Goal: Task Accomplishment & Management: Use online tool/utility

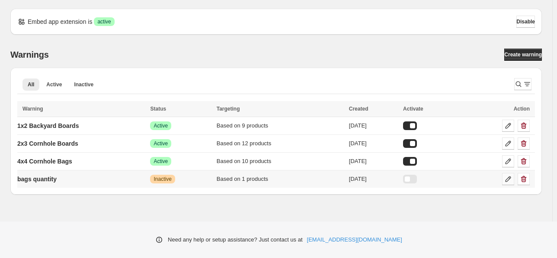
click at [511, 178] on icon at bounding box center [508, 178] width 9 height 9
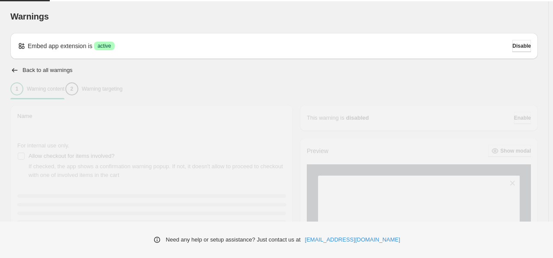
type input "**********"
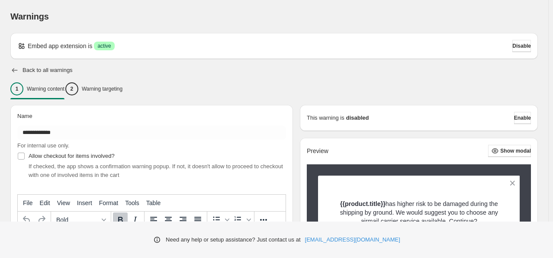
click at [15, 68] on icon "button" at bounding box center [14, 70] width 9 height 9
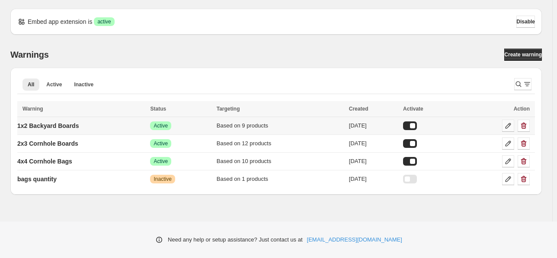
click at [505, 128] on icon at bounding box center [508, 125] width 9 height 9
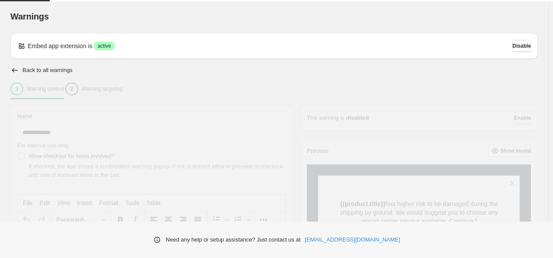
type input "**********"
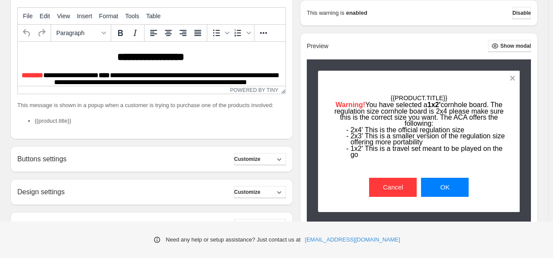
scroll to position [173, 0]
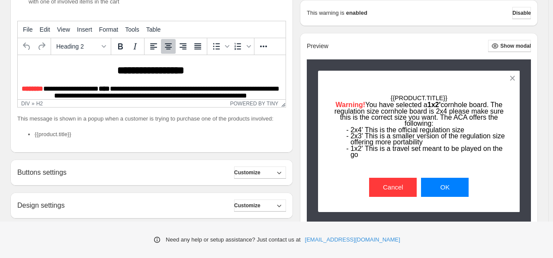
click at [178, 74] on h2 "**********" at bounding box center [150, 70] width 259 height 13
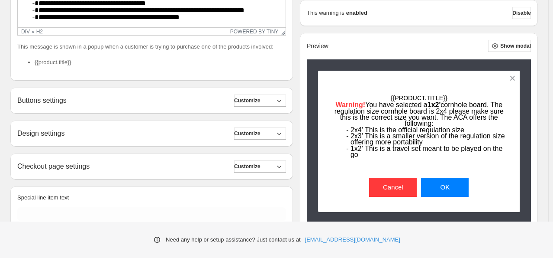
scroll to position [260, 0]
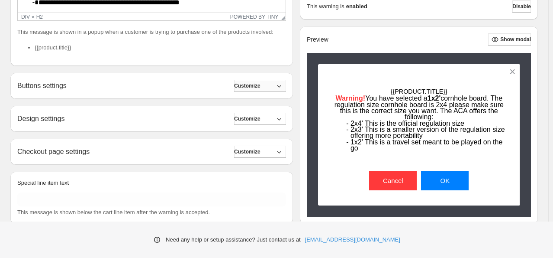
click at [261, 87] on span "Customize" at bounding box center [247, 85] width 26 height 7
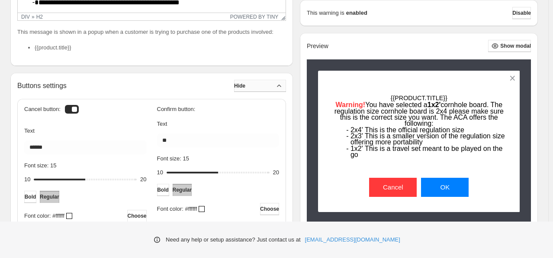
click at [264, 87] on button "Hide" at bounding box center [260, 86] width 52 height 12
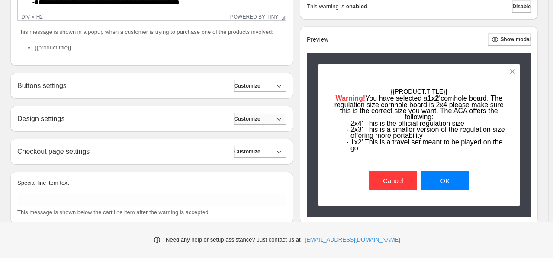
click at [251, 117] on span "Customize" at bounding box center [247, 118] width 26 height 7
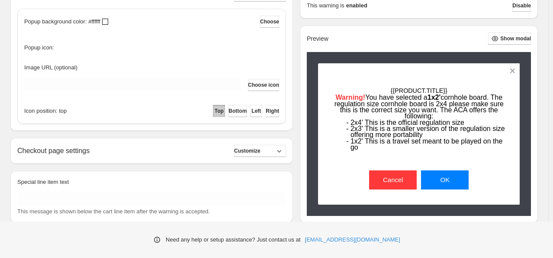
scroll to position [390, 0]
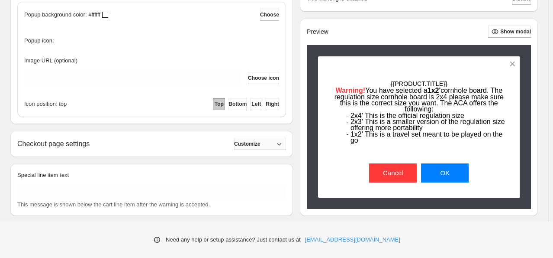
click at [258, 144] on span "Customize" at bounding box center [247, 143] width 26 height 7
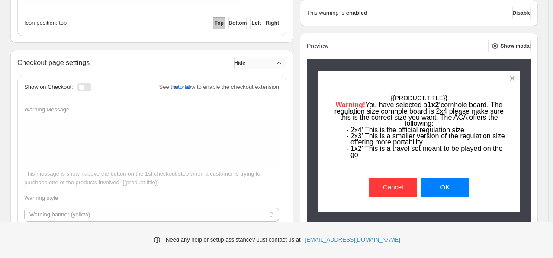
scroll to position [476, 0]
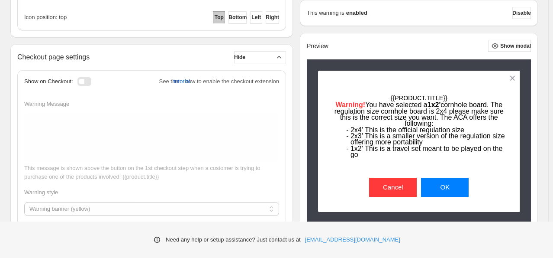
click at [259, 66] on div "**********" at bounding box center [151, 168] width 269 height 234
click at [261, 62] on button "Hide" at bounding box center [260, 57] width 52 height 12
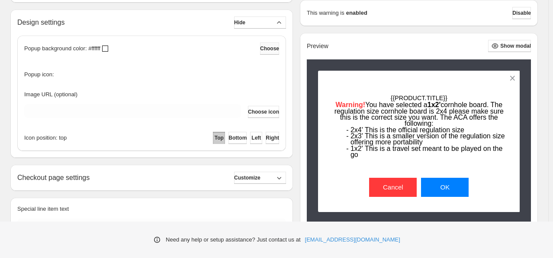
scroll to position [317, 0]
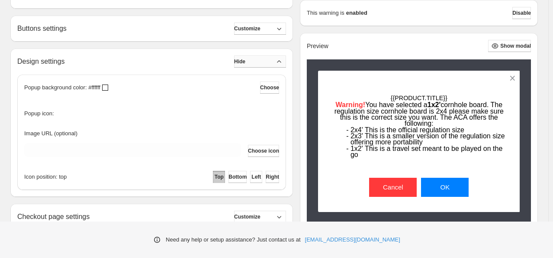
click at [265, 63] on button "Hide" at bounding box center [260, 61] width 52 height 12
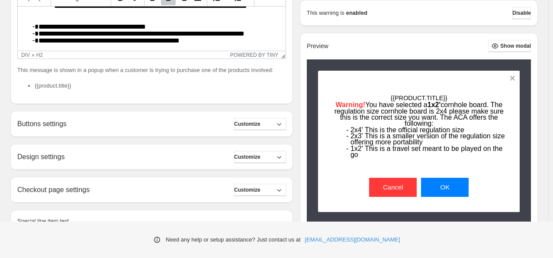
scroll to position [238, 0]
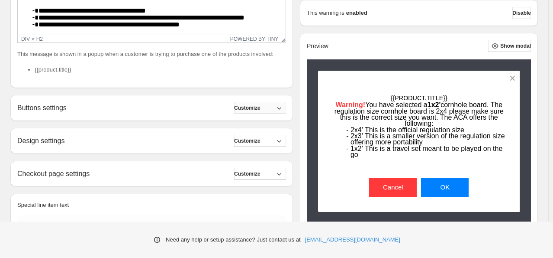
click at [271, 113] on button "Customize" at bounding box center [260, 108] width 52 height 12
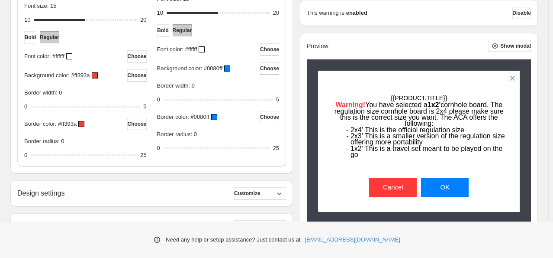
scroll to position [454, 0]
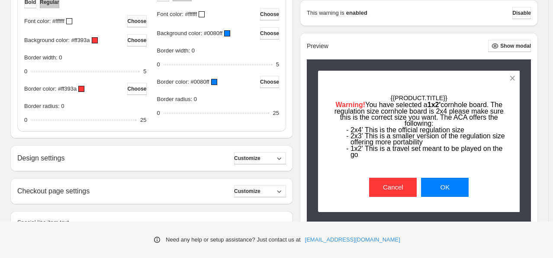
click at [137, 166] on div "Design settings Customize Popup background color: #ffffff Choose Popup icon: Im…" at bounding box center [151, 158] width 283 height 26
click at [278, 157] on button "Customize" at bounding box center [260, 158] width 52 height 12
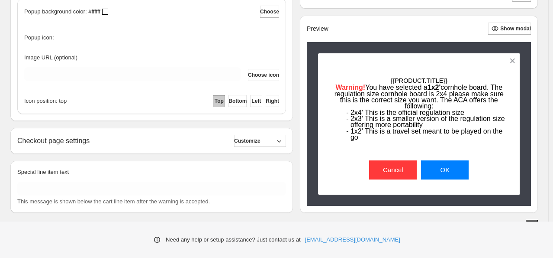
scroll to position [627, 0]
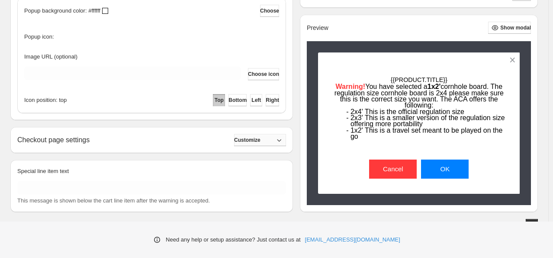
click at [250, 137] on span "Customize" at bounding box center [247, 139] width 26 height 7
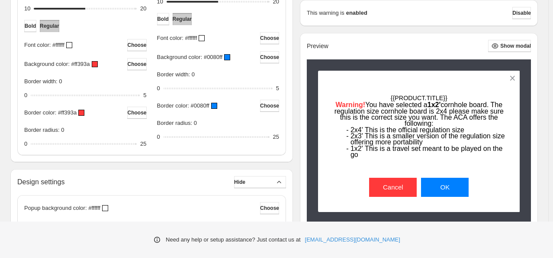
scroll to position [425, 0]
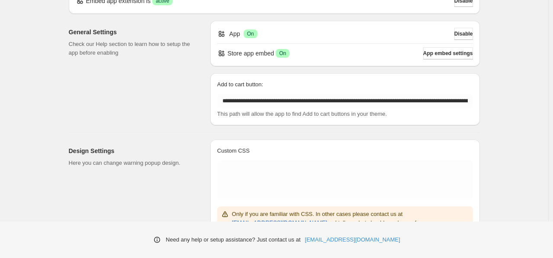
scroll to position [44, 0]
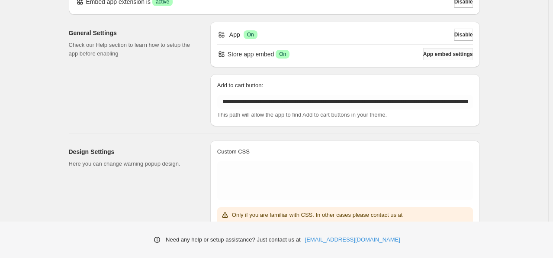
click at [433, 59] on button "App embed settings" at bounding box center [448, 54] width 50 height 12
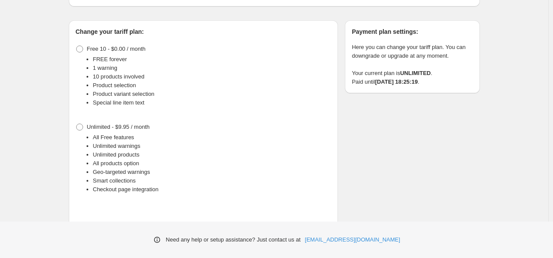
scroll to position [28, 0]
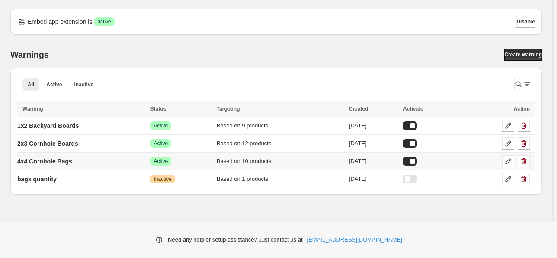
click at [501, 159] on div at bounding box center [495, 161] width 71 height 12
click at [504, 161] on icon at bounding box center [508, 161] width 9 height 9
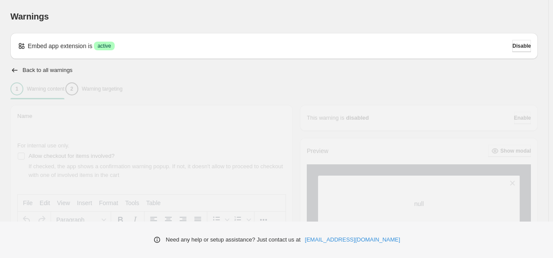
type input "**********"
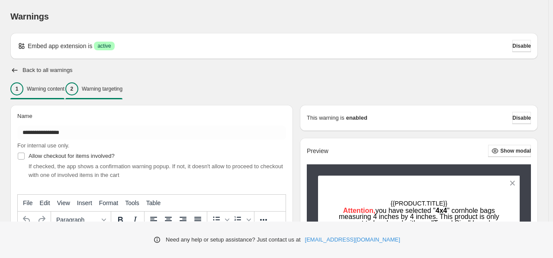
click at [78, 87] on div "2" at bounding box center [71, 88] width 13 height 13
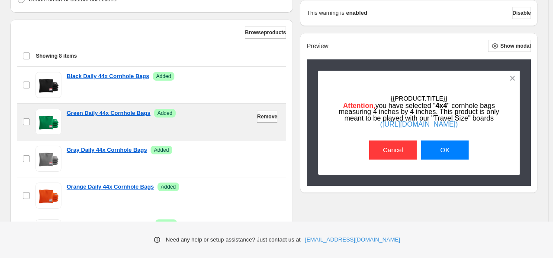
scroll to position [263, 0]
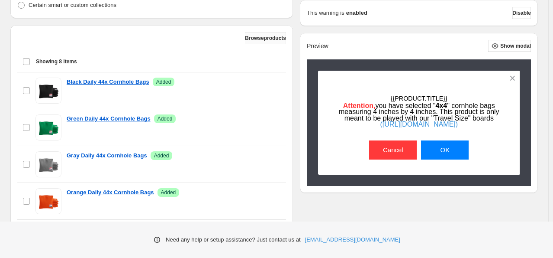
click at [258, 39] on span "Browse products" at bounding box center [265, 38] width 41 height 7
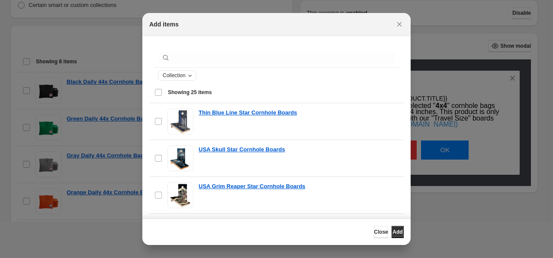
click at [180, 75] on span "Collection" at bounding box center [174, 75] width 23 height 7
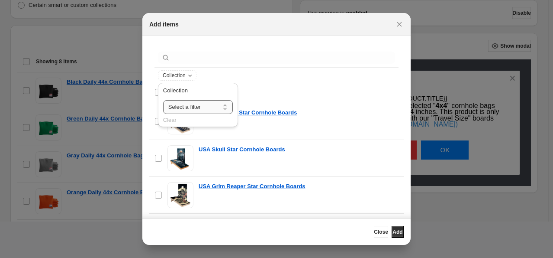
click at [193, 106] on select "**********" at bounding box center [198, 107] width 70 height 14
select select "**********"
click at [163, 100] on select "**********" at bounding box center [198, 107] width 70 height 14
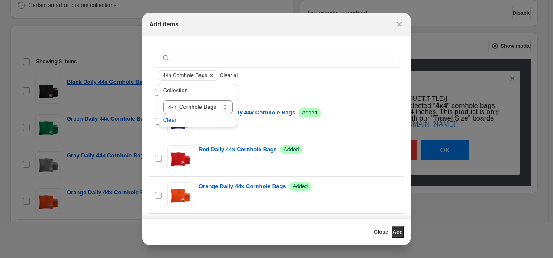
click at [287, 79] on div "4-in Cornhole Bags Clear all" at bounding box center [276, 75] width 237 height 10
click at [328, 76] on div "4-in Cornhole Bags Clear all" at bounding box center [276, 75] width 237 height 10
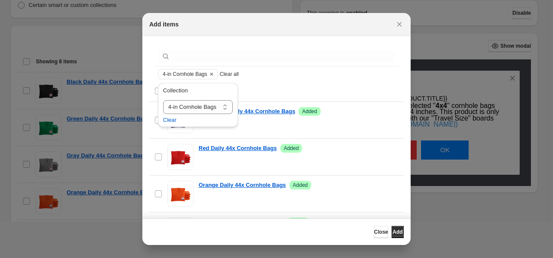
scroll to position [0, 0]
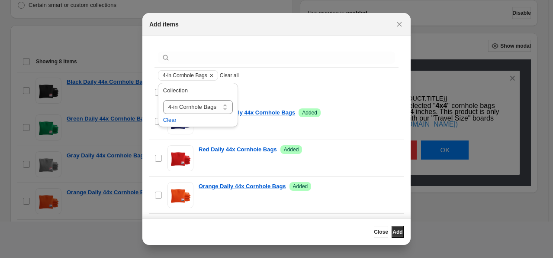
click at [155, 77] on div "4-in Cornhole Bags Clear all" at bounding box center [277, 76] width 244 height 16
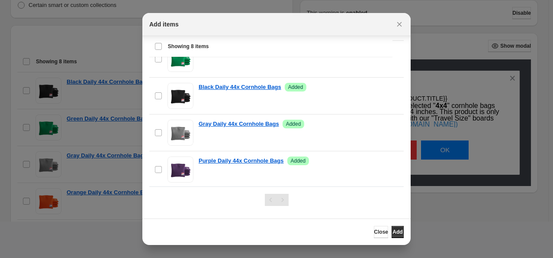
scroll to position [74, 0]
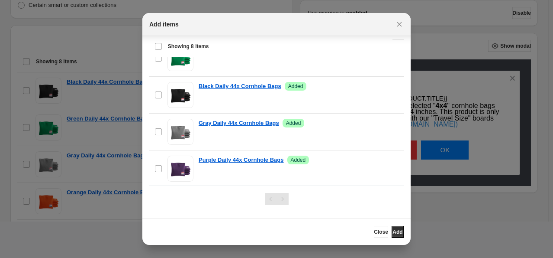
drag, startPoint x: 398, startPoint y: 23, endPoint x: 384, endPoint y: 25, distance: 13.7
click at [398, 23] on icon "Close" at bounding box center [399, 24] width 5 height 5
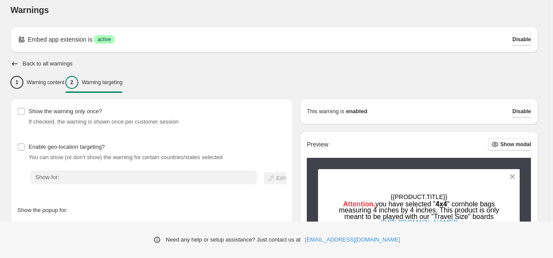
scroll to position [0, 0]
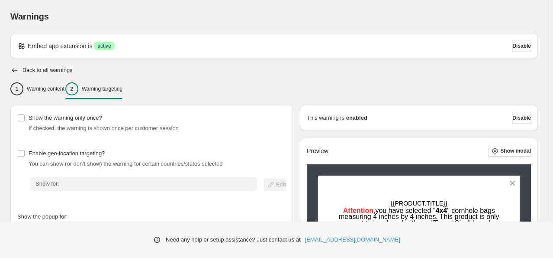
click at [12, 71] on icon "button" at bounding box center [14, 70] width 9 height 9
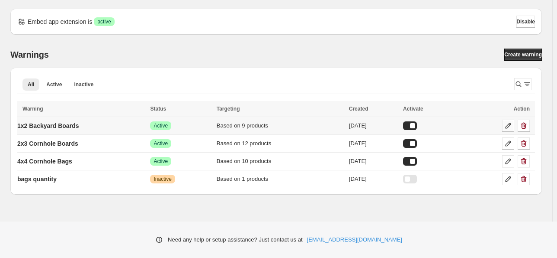
click at [507, 124] on icon at bounding box center [508, 125] width 9 height 9
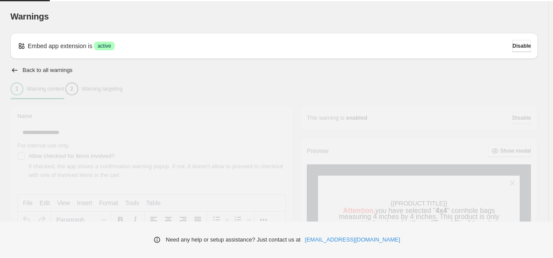
type input "**********"
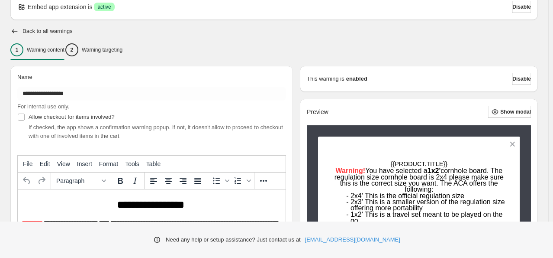
scroll to position [21, 0]
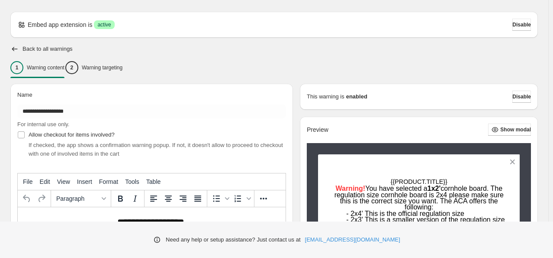
click at [105, 56] on div "**********" at bounding box center [274, 263] width 528 height 436
click at [103, 63] on div "2 Warning targeting" at bounding box center [93, 67] width 57 height 13
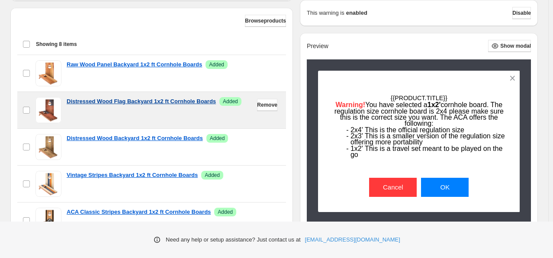
scroll to position [281, 0]
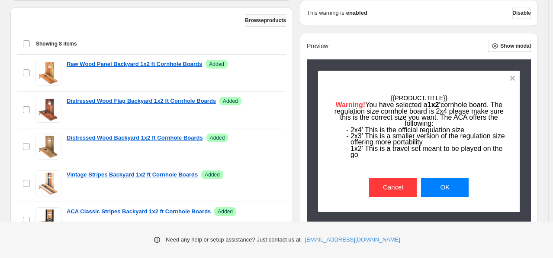
click at [264, 19] on span "Browse products" at bounding box center [265, 20] width 41 height 7
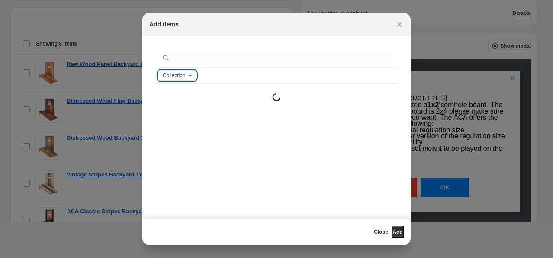
click at [178, 76] on span "Collection" at bounding box center [174, 75] width 23 height 7
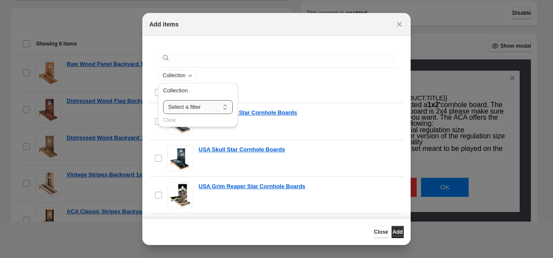
click at [192, 108] on select "**********" at bounding box center [198, 107] width 70 height 14
select select "**********"
click at [163, 100] on select "**********" at bounding box center [198, 107] width 70 height 14
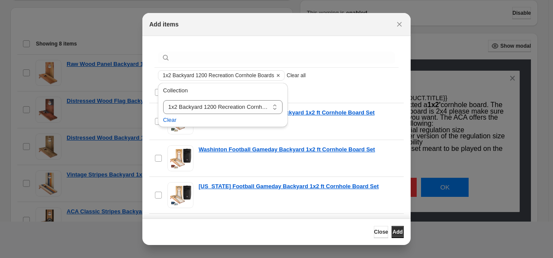
click at [353, 77] on div "1x2 Backyard 1200 Recreation Cornhole Boards Clear all" at bounding box center [276, 75] width 237 height 10
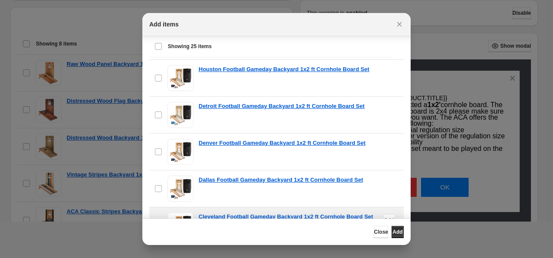
scroll to position [74, 0]
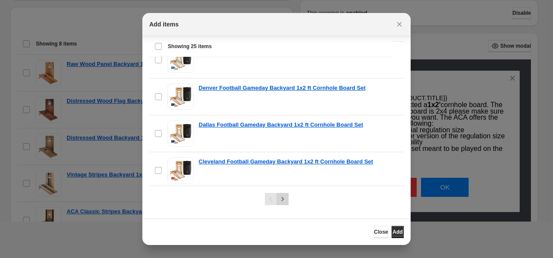
click at [280, 200] on icon "Next" at bounding box center [282, 198] width 9 height 9
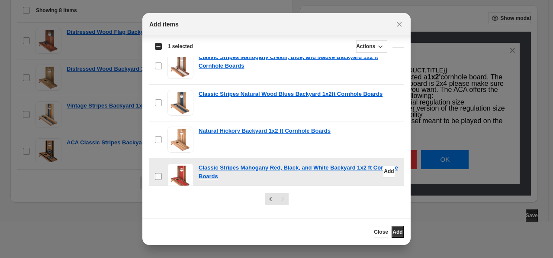
scroll to position [237, 0]
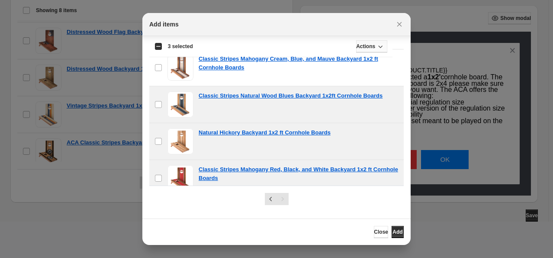
click at [381, 44] on icon ":r60:" at bounding box center [380, 46] width 9 height 9
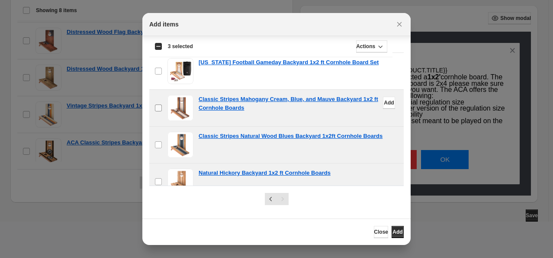
scroll to position [194, 0]
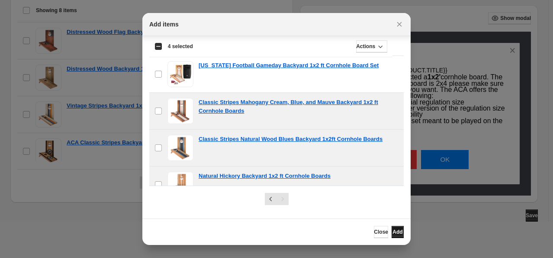
click at [393, 232] on span "Add" at bounding box center [398, 231] width 10 height 7
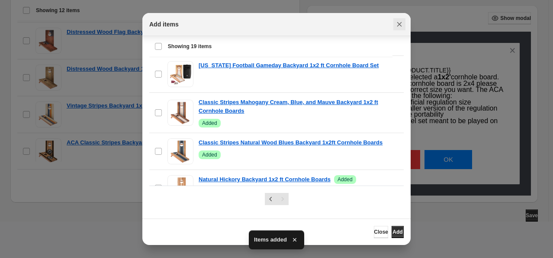
click at [399, 22] on icon "Close" at bounding box center [399, 24] width 9 height 9
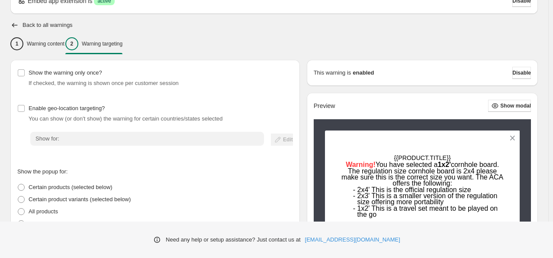
scroll to position [3, 0]
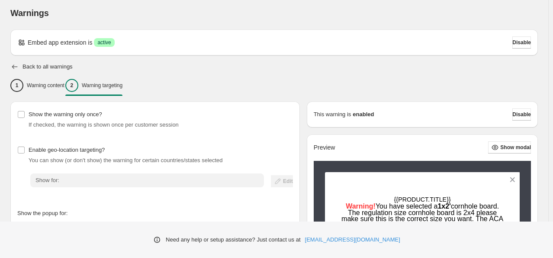
click at [17, 67] on icon "button" at bounding box center [14, 66] width 9 height 9
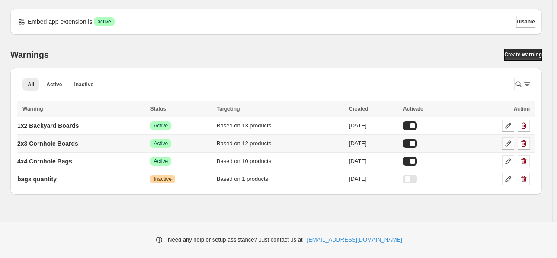
click at [502, 142] on link at bounding box center [508, 143] width 12 height 12
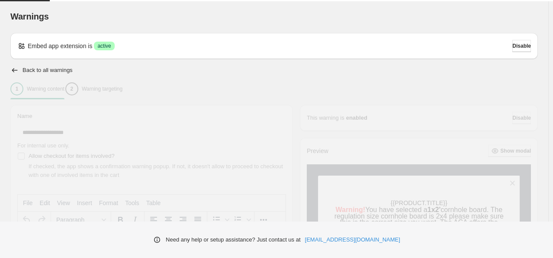
type input "**********"
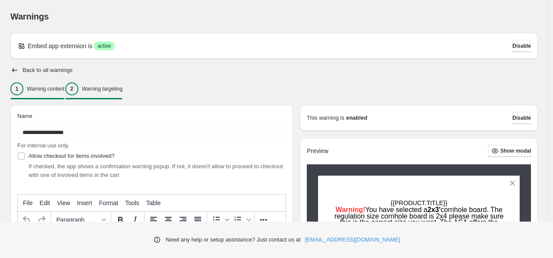
click at [122, 87] on p "Warning targeting" at bounding box center [102, 88] width 41 height 7
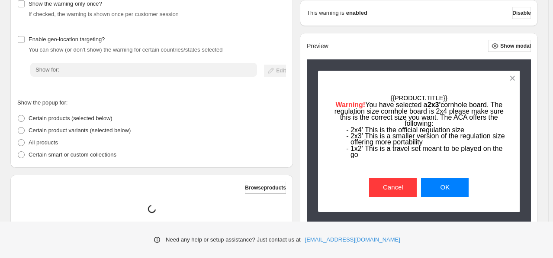
scroll to position [173, 0]
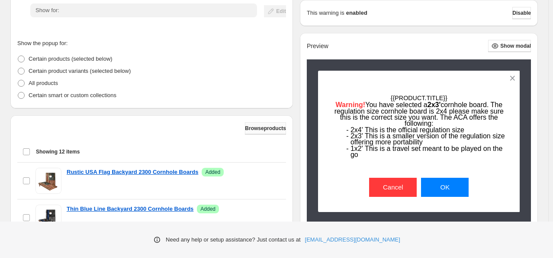
click at [245, 126] on span "Browse products" at bounding box center [265, 128] width 41 height 7
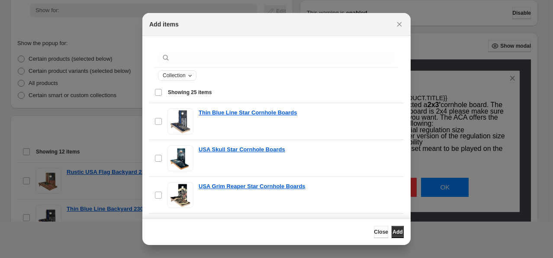
click at [194, 74] on button "Collection" at bounding box center [177, 76] width 38 height 10
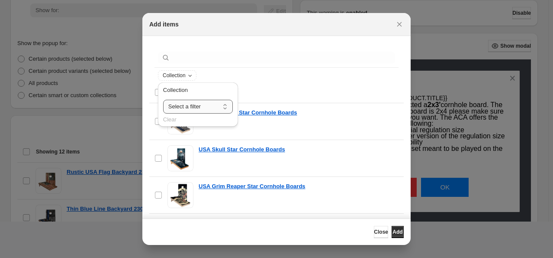
click at [191, 104] on select "**********" at bounding box center [198, 107] width 70 height 14
select select "**********"
click at [163, 100] on select "**********" at bounding box center [198, 107] width 70 height 14
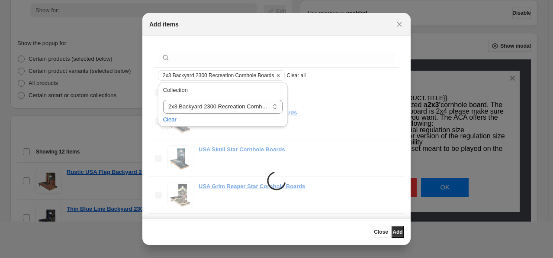
click at [308, 90] on div "Loading items Select all 25 items Loading items Select Select all 25 items 0 se…" at bounding box center [276, 92] width 254 height 21
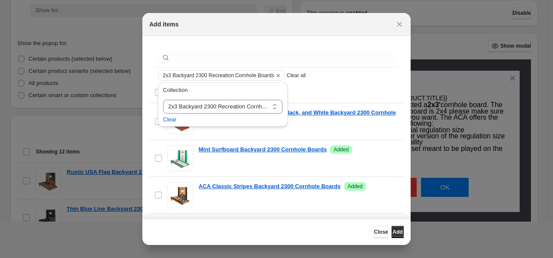
click at [345, 88] on span "Showing 16 items" at bounding box center [283, 92] width 231 height 8
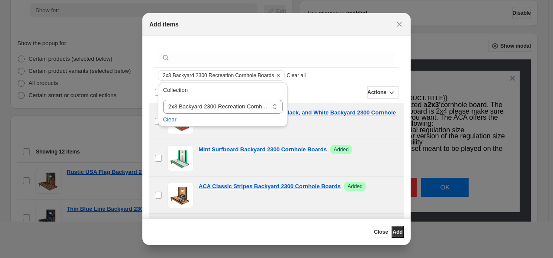
click at [326, 92] on div "Actions" at bounding box center [301, 92] width 196 height 12
click at [156, 90] on div "**********" at bounding box center [223, 106] width 137 height 53
click at [153, 91] on div "Showing 16 items Deselect all 16 items Showing 16 items Select Deselect all 16 …" at bounding box center [276, 92] width 254 height 21
click at [171, 115] on span "Clear" at bounding box center [169, 119] width 13 height 9
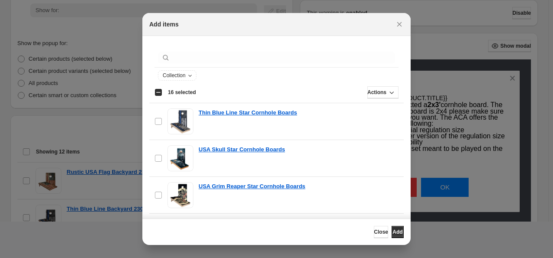
click at [158, 90] on div "Select all 25 items 16 selected" at bounding box center [176, 92] width 42 height 8
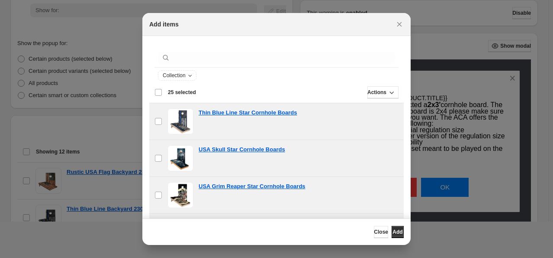
click at [156, 93] on div "Deselect all 25 items 25 selected" at bounding box center [176, 92] width 42 height 8
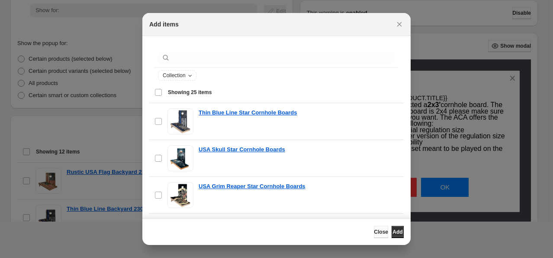
click at [374, 230] on button "Close" at bounding box center [381, 231] width 14 height 12
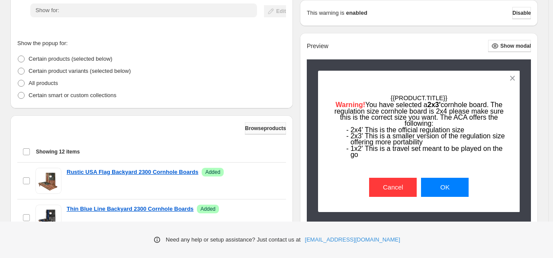
click at [256, 133] on button "Browse products" at bounding box center [265, 128] width 41 height 12
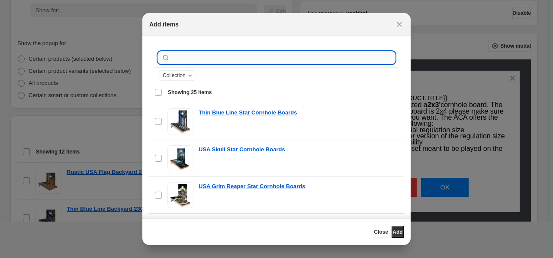
click at [195, 56] on input ":rd4:" at bounding box center [283, 58] width 223 height 12
type input "*"
type input "**********"
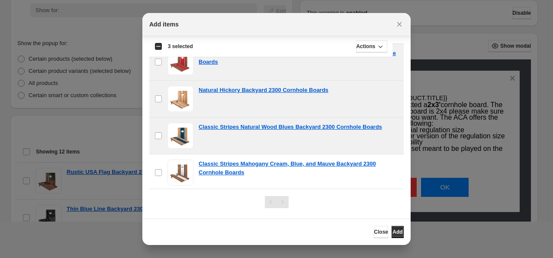
scroll to position [74, 0]
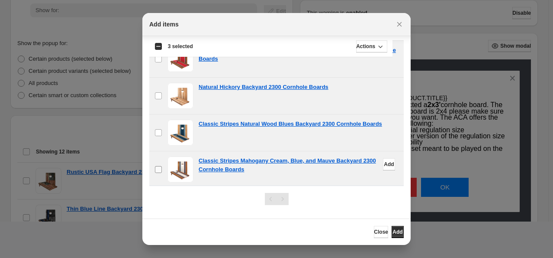
click at [161, 173] on label "checkbox" at bounding box center [158, 169] width 18 height 36
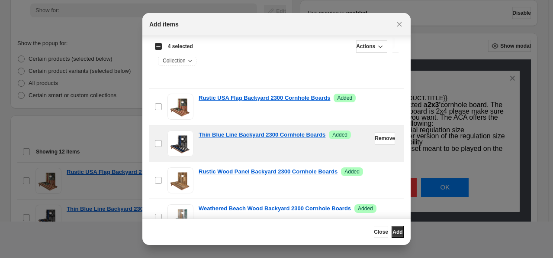
scroll to position [0, 0]
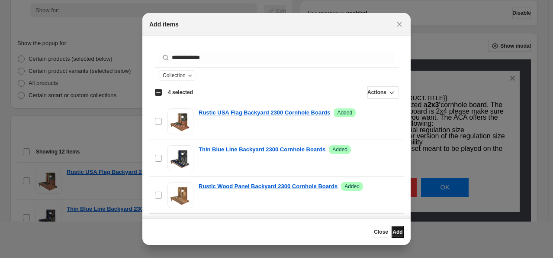
click at [393, 229] on span "Add" at bounding box center [398, 231] width 10 height 7
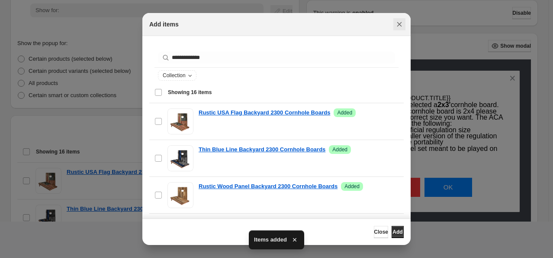
click at [398, 26] on icon "Close" at bounding box center [399, 24] width 5 height 5
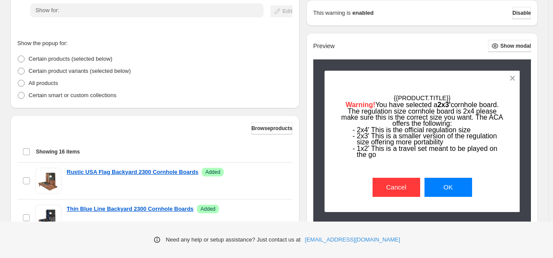
click at [418, 31] on div "This warning is enabled Disable Preview Show modal {{product.title}} Warning! Y…" at bounding box center [422, 115] width 232 height 230
